Goal: Information Seeking & Learning: Find specific fact

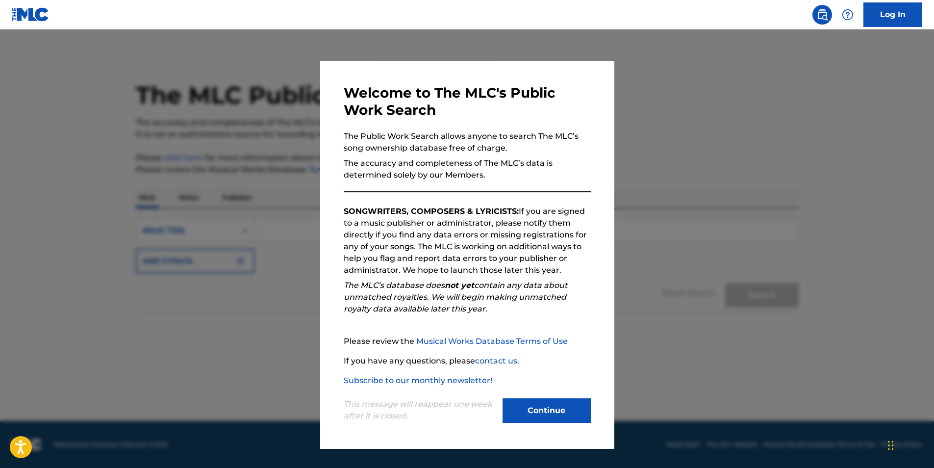
click at [548, 408] on button "Continue" at bounding box center [546, 410] width 88 height 25
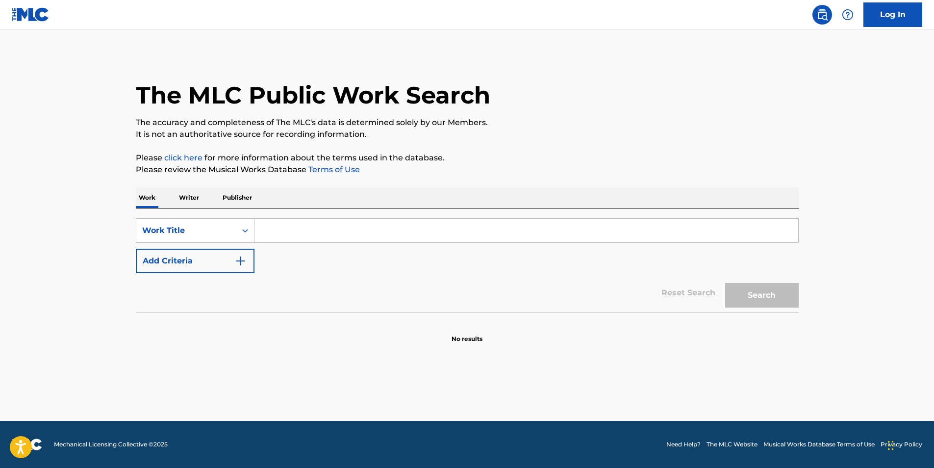
click at [272, 231] on input "Search Form" at bounding box center [526, 231] width 544 height 24
type input "s"
paste input "School of Magical Animals"
type input "School of Magical Animals"
click at [725, 283] on button "Search" at bounding box center [762, 295] width 74 height 25
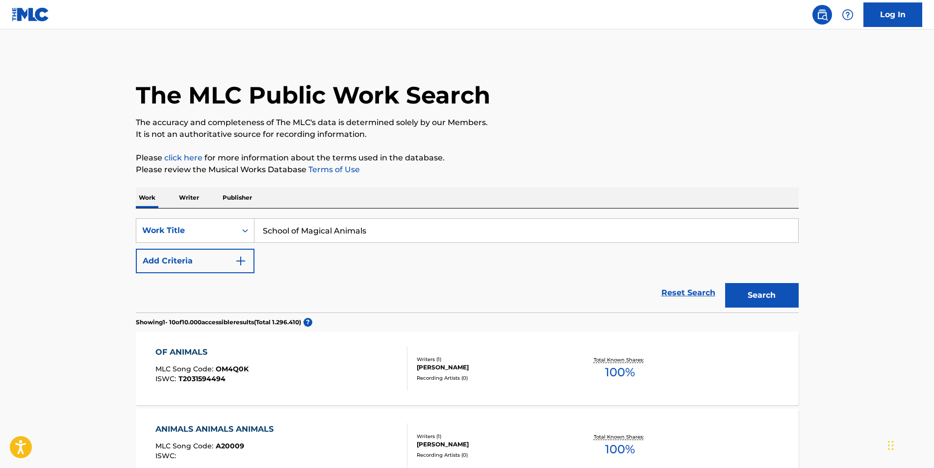
click at [241, 262] on img "Search Form" at bounding box center [241, 261] width 12 height 12
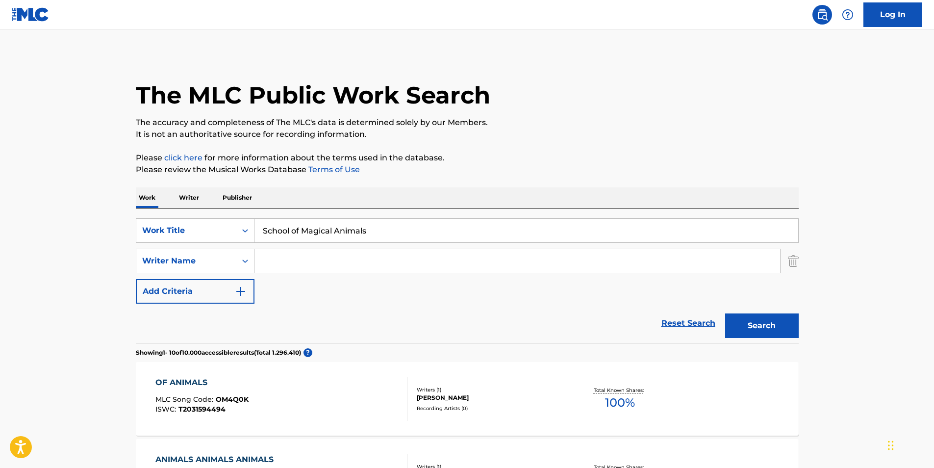
click at [281, 258] on input "Search Form" at bounding box center [516, 261] width 525 height 24
click at [725, 313] on button "Search" at bounding box center [762, 325] width 74 height 25
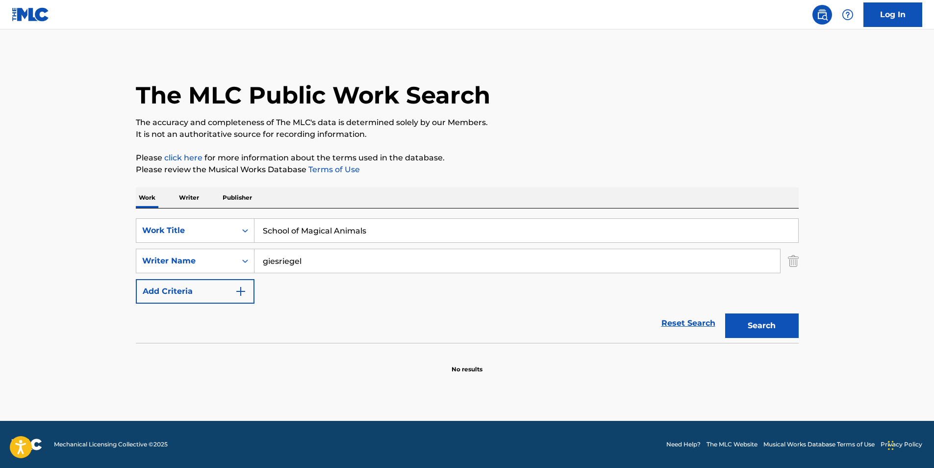
click at [274, 260] on input "giesriegel" at bounding box center [516, 261] width 525 height 24
click at [725, 313] on button "Search" at bounding box center [762, 325] width 74 height 25
type input "giesriegel"
drag, startPoint x: 377, startPoint y: 229, endPoint x: 238, endPoint y: 223, distance: 138.9
click at [238, 223] on div "SearchWithCriteriaae94fdac-27b3-4622-9b1f-879b1900db08 Work Title School of Mag…" at bounding box center [467, 230] width 663 height 25
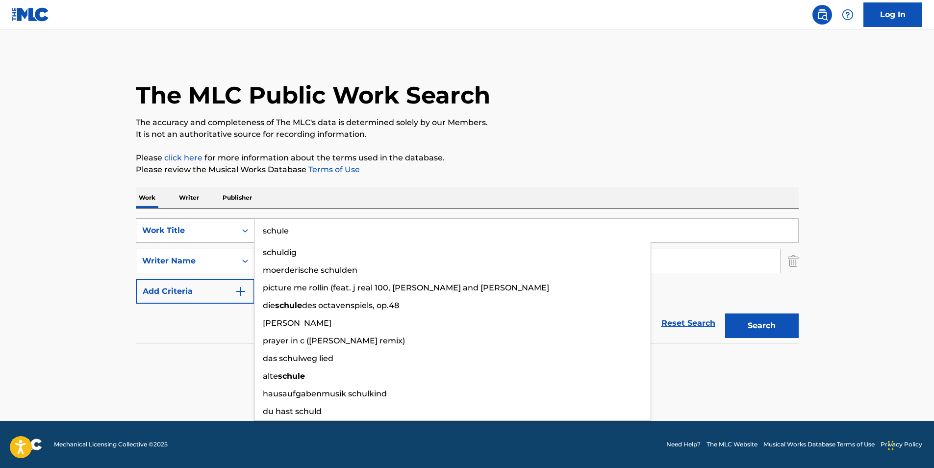
type input "schule"
click at [725, 313] on button "Search" at bounding box center [762, 325] width 74 height 25
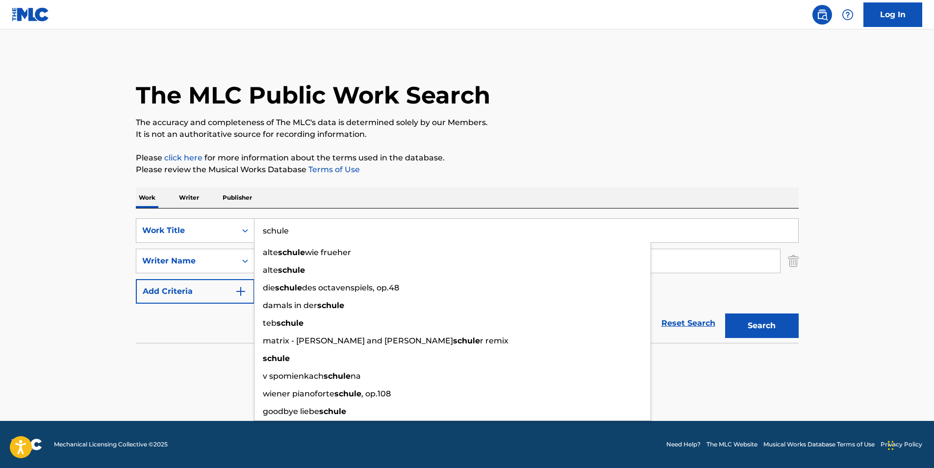
click at [367, 171] on p "Please review the Musical Works Database Terms of Use" at bounding box center [467, 170] width 663 height 12
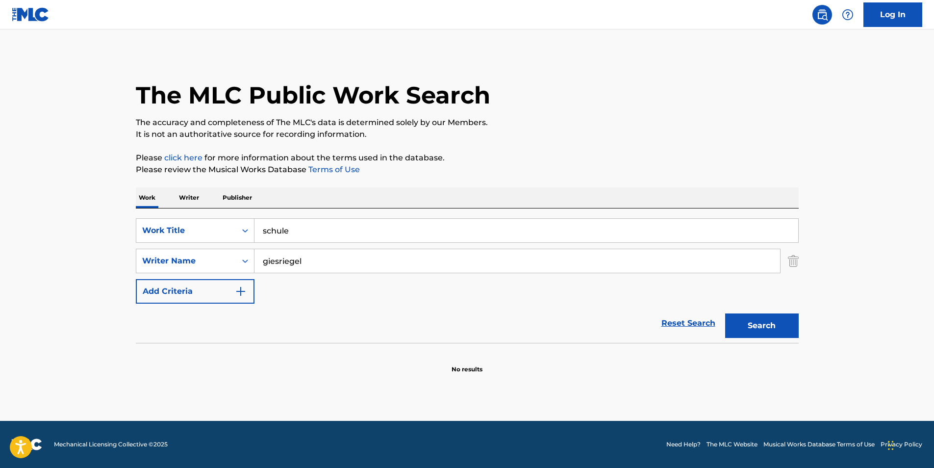
click at [751, 324] on button "Search" at bounding box center [762, 325] width 74 height 25
drag, startPoint x: 325, startPoint y: 261, endPoint x: 243, endPoint y: 259, distance: 82.4
click at [244, 259] on div "SearchWithCriteria5df0a423-cf61-4ff3-af0b-251b2a3f2852 Writer Name [PERSON_NAME]" at bounding box center [467, 261] width 663 height 25
paste input "Search Form"
type input "giesriegl"
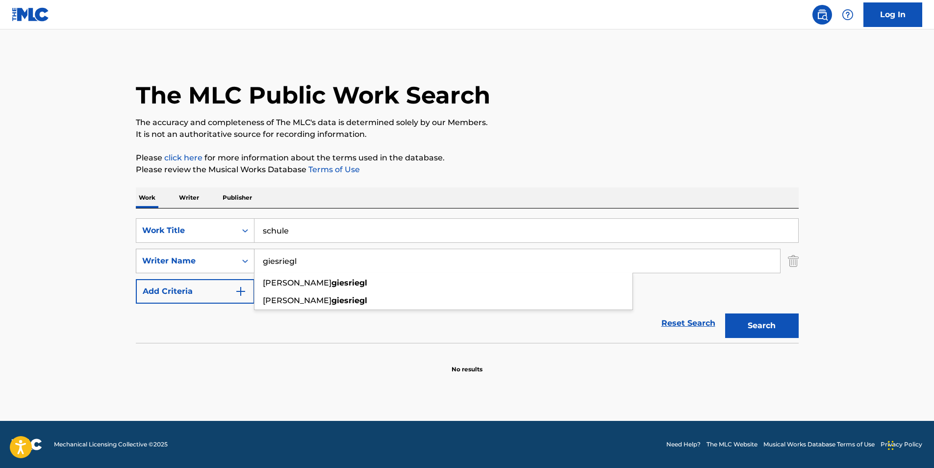
click at [725, 313] on button "Search" at bounding box center [762, 325] width 74 height 25
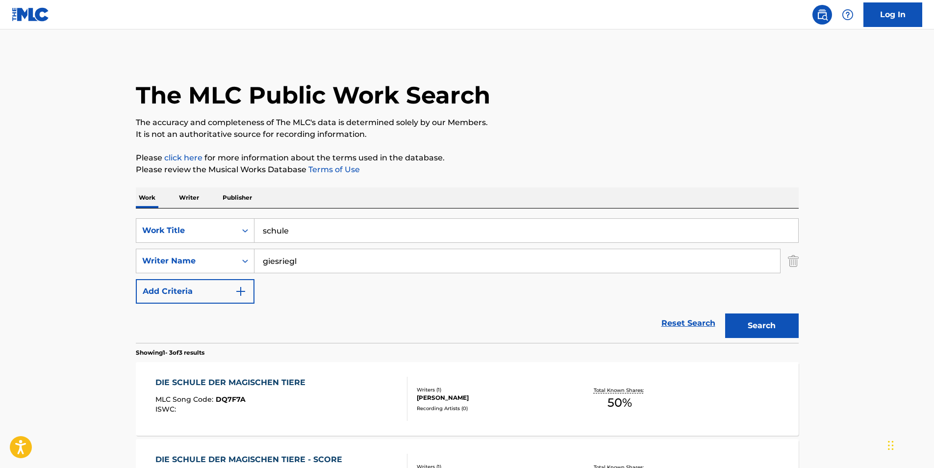
scroll to position [98, 0]
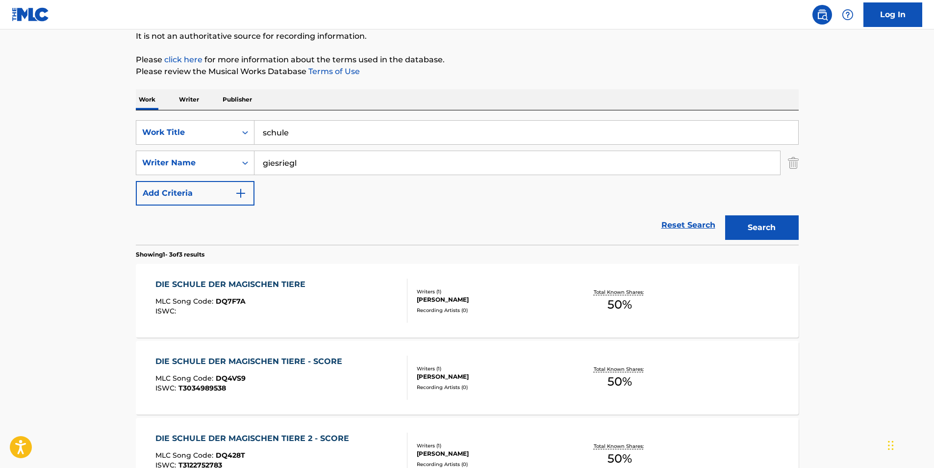
click at [243, 281] on div "DIE SCHULE DER MAGISCHEN TIERE" at bounding box center [232, 284] width 155 height 12
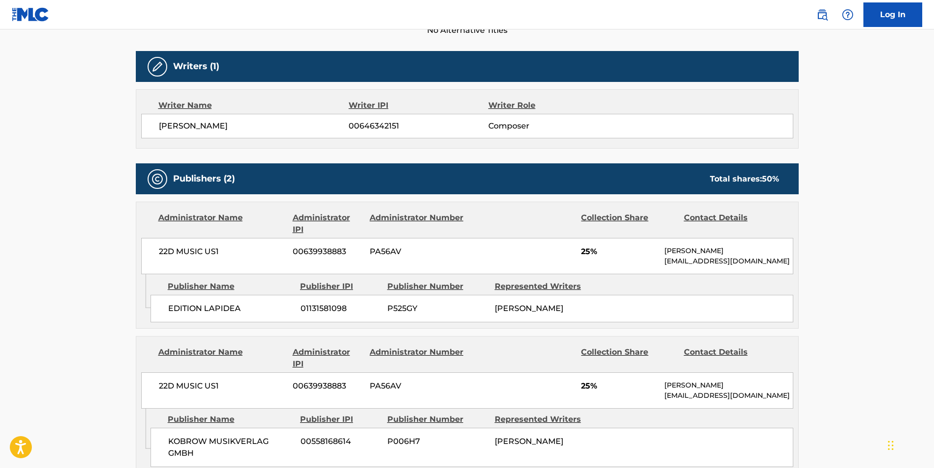
scroll to position [49, 0]
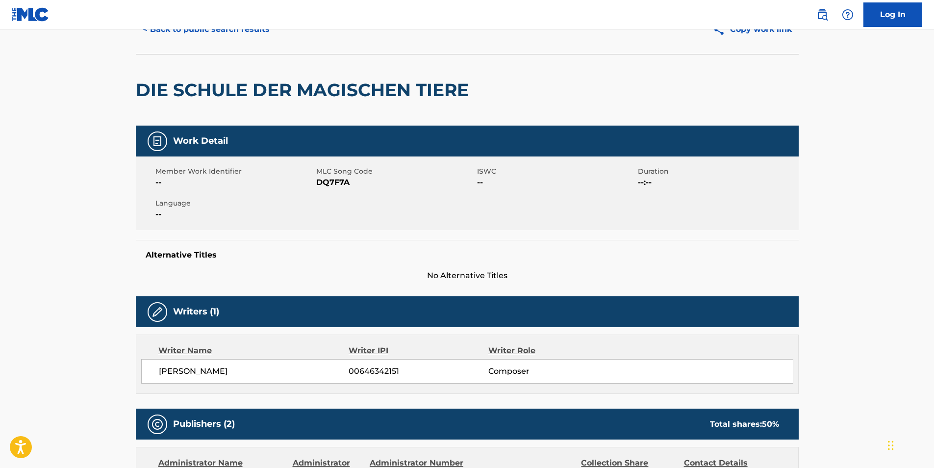
click at [862, 233] on main "< Back to public search results Copy work link DIE SCHULE DER MAGISCHEN TIERE W…" at bounding box center [467, 394] width 934 height 828
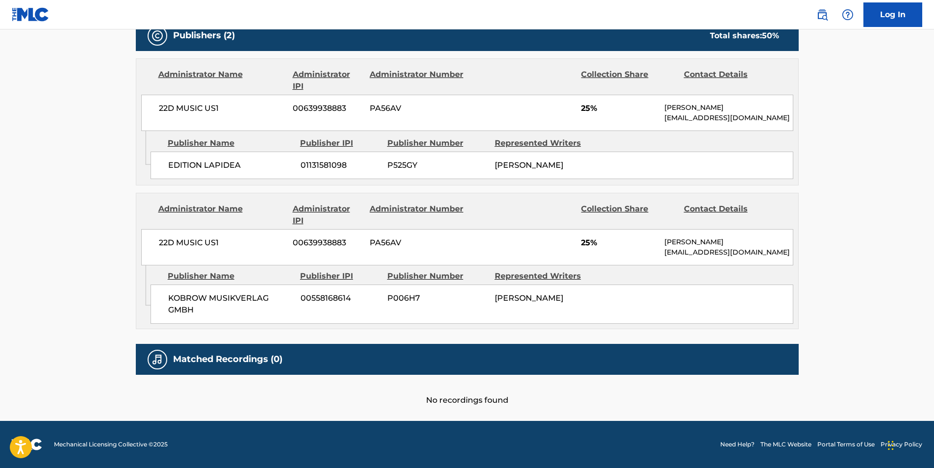
scroll to position [0, 0]
